Goal: Navigation & Orientation: Understand site structure

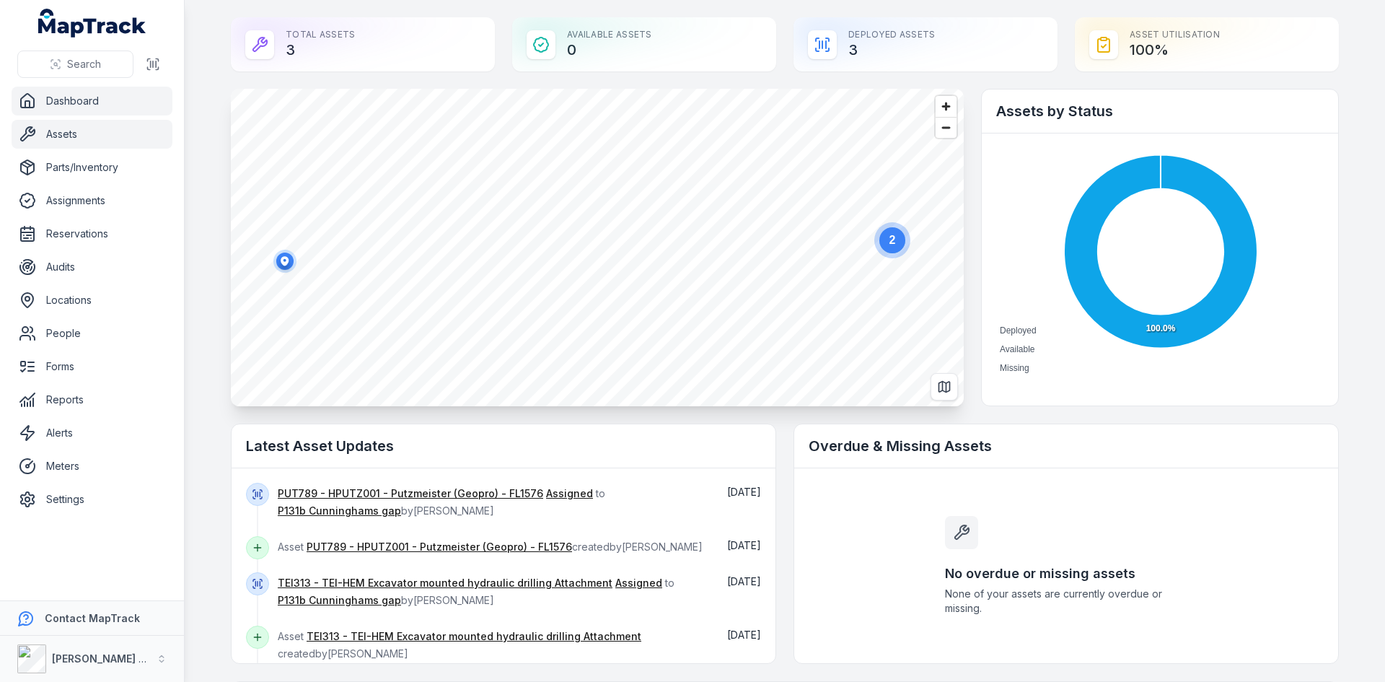
click at [74, 125] on link "Assets" at bounding box center [92, 134] width 161 height 29
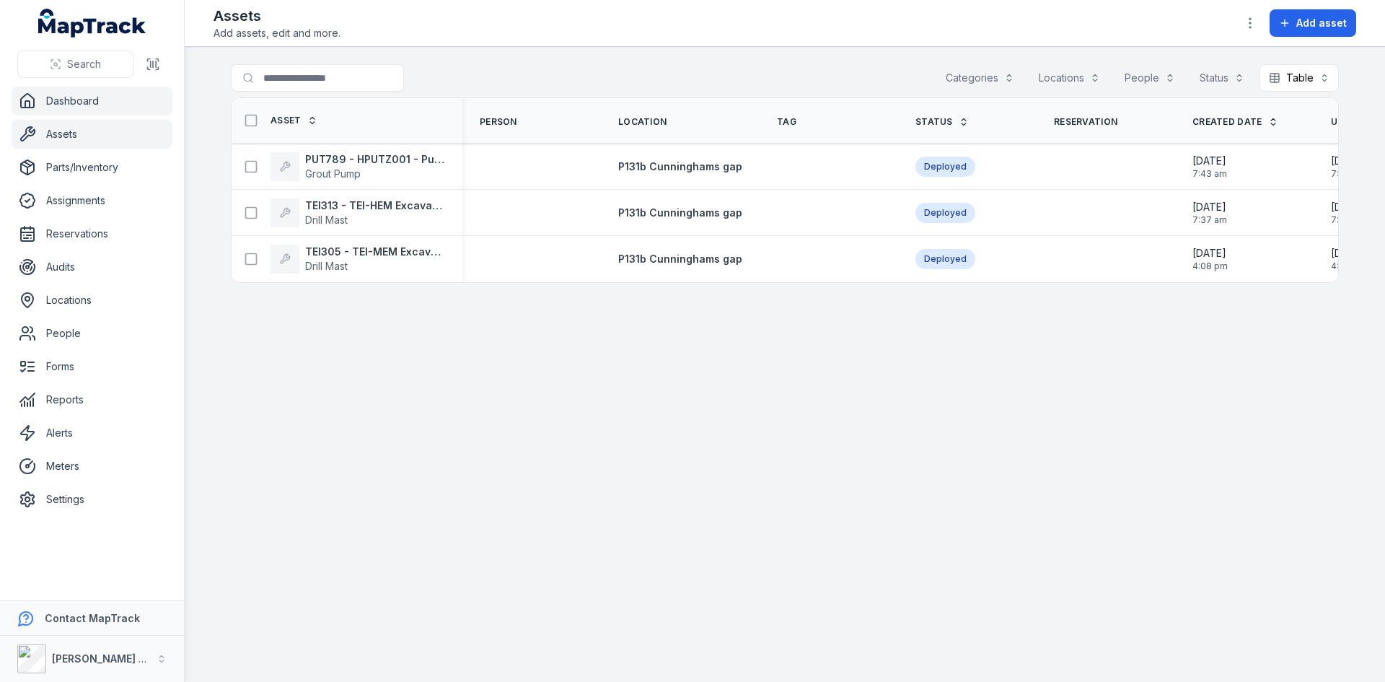
click at [79, 101] on link "Dashboard" at bounding box center [92, 101] width 161 height 29
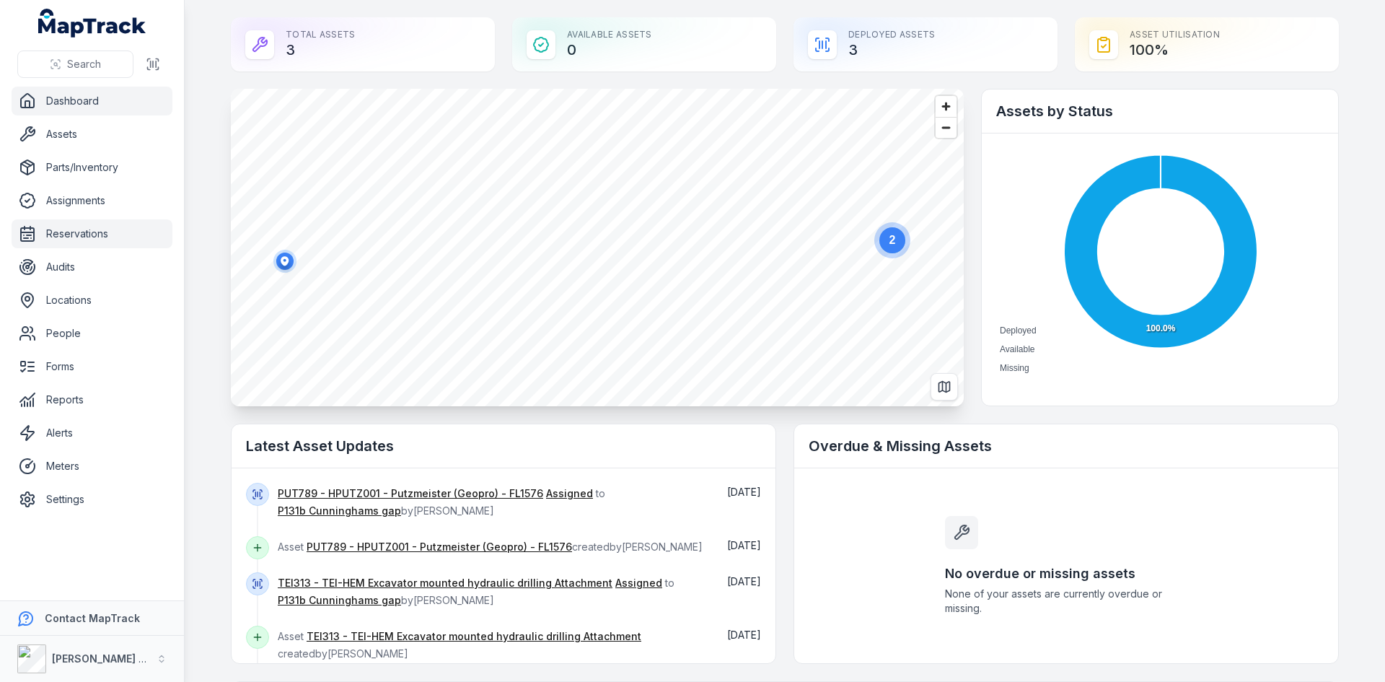
click at [79, 232] on link "Reservations" at bounding box center [92, 233] width 161 height 29
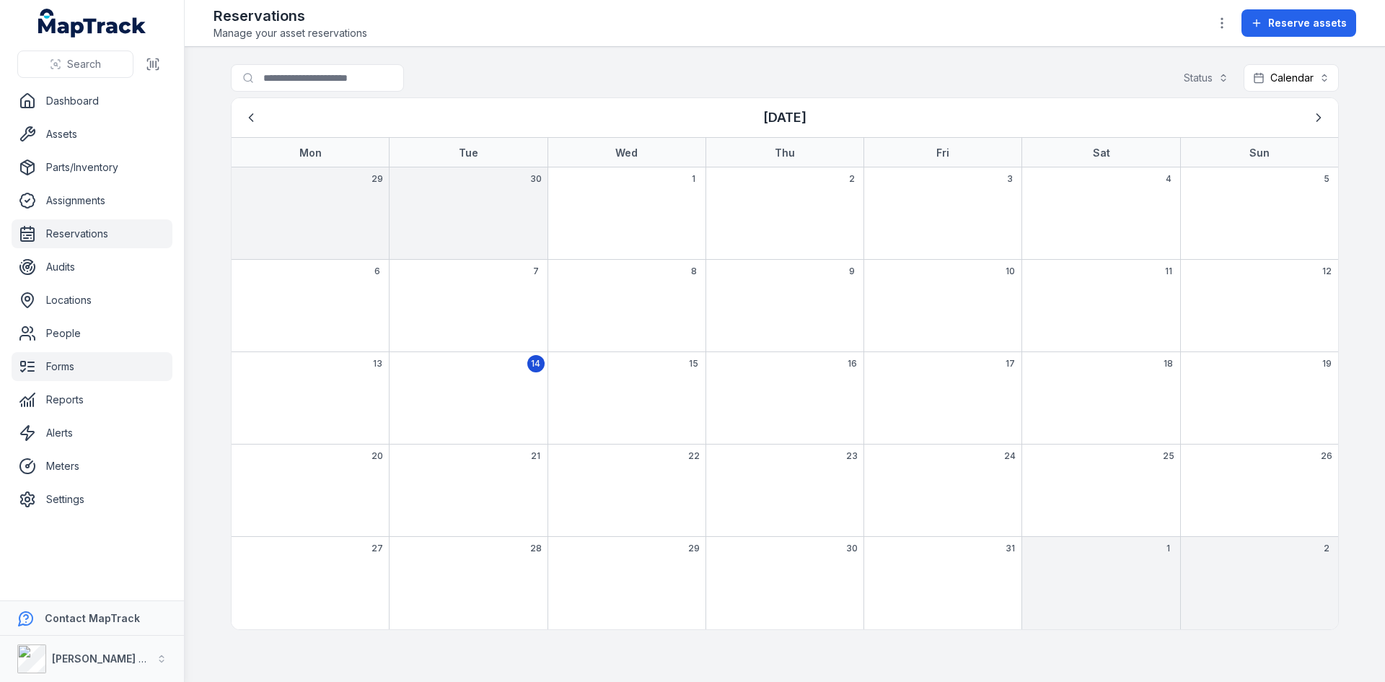
click at [73, 367] on link "Forms" at bounding box center [92, 366] width 161 height 29
